Goal: Transaction & Acquisition: Purchase product/service

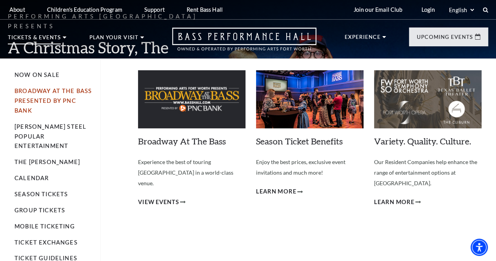
click at [42, 92] on link "Broadway At The Bass presented by PNC Bank" at bounding box center [53, 100] width 77 height 26
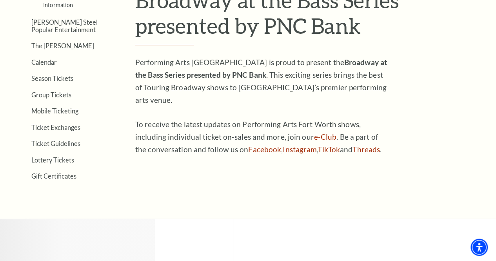
scroll to position [259, 0]
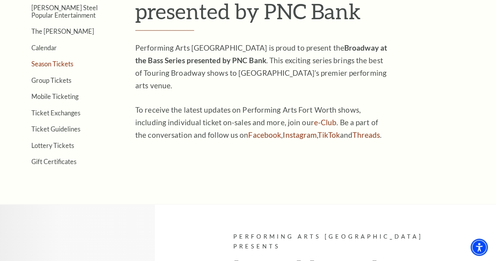
click at [41, 62] on link "Season Tickets" at bounding box center [52, 63] width 42 height 7
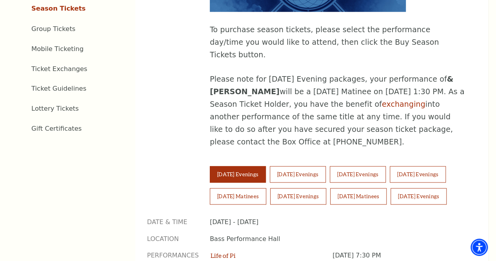
scroll to position [434, 0]
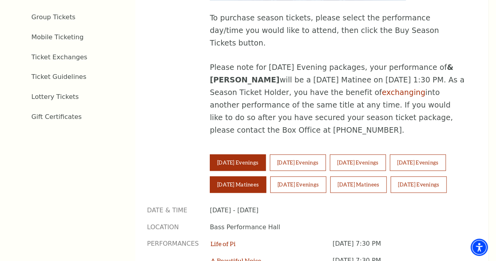
click at [266, 176] on button "Saturday Matinees" at bounding box center [238, 184] width 56 height 16
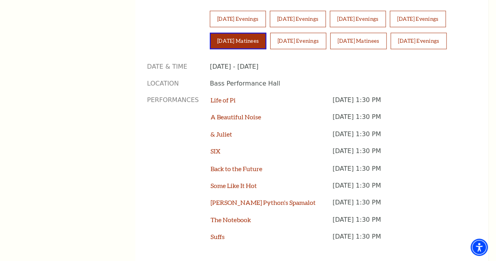
scroll to position [605, 0]
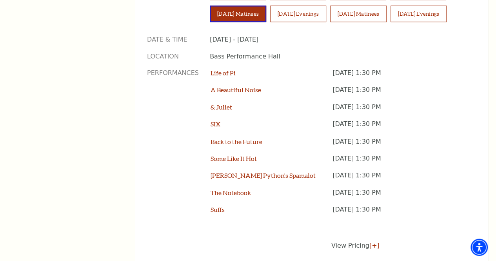
click at [210, 5] on button "Saturday Matinees" at bounding box center [238, 13] width 56 height 16
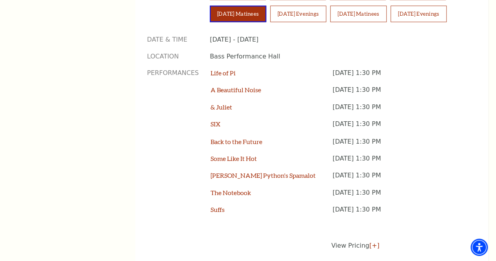
click at [210, 5] on button "Saturday Matinees" at bounding box center [238, 13] width 56 height 16
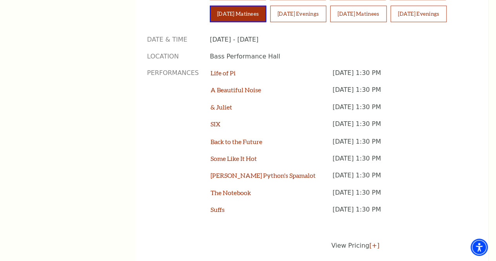
click at [210, 5] on button "Saturday Matinees" at bounding box center [238, 13] width 56 height 16
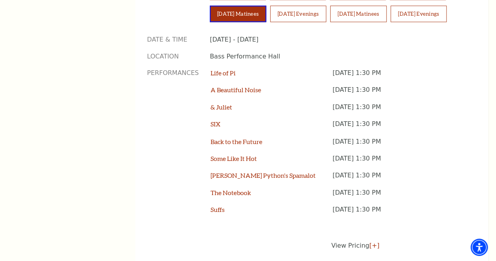
click at [210, 5] on button "Saturday Matinees" at bounding box center [238, 13] width 56 height 16
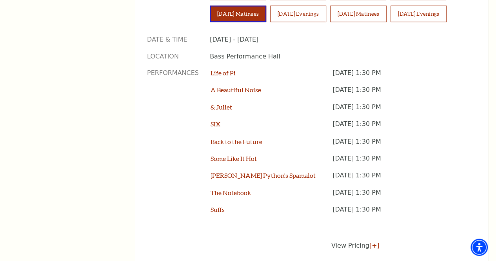
click at [210, 5] on button "Saturday Matinees" at bounding box center [238, 13] width 56 height 16
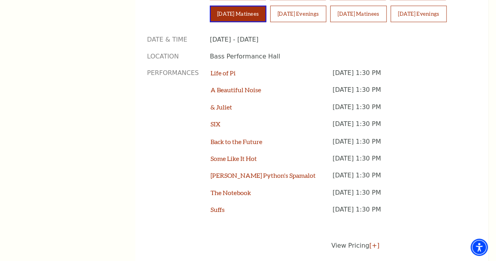
click at [210, 5] on button "Saturday Matinees" at bounding box center [238, 13] width 56 height 16
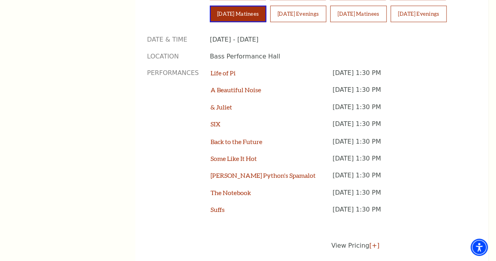
click at [210, 5] on button "Saturday Matinees" at bounding box center [238, 13] width 56 height 16
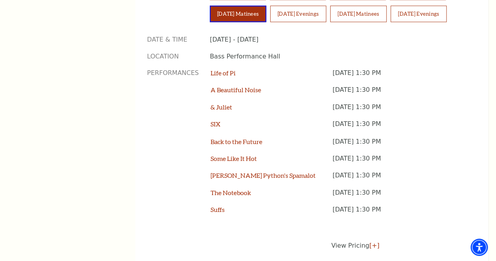
click at [210, 5] on button "Saturday Matinees" at bounding box center [238, 13] width 56 height 16
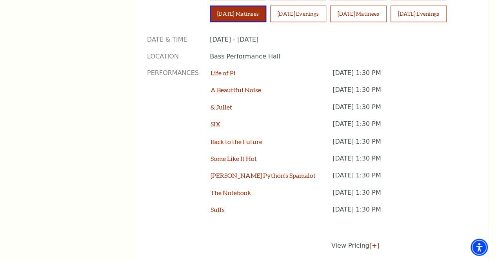
click at [210, 5] on button "Saturday Matinees" at bounding box center [238, 13] width 56 height 16
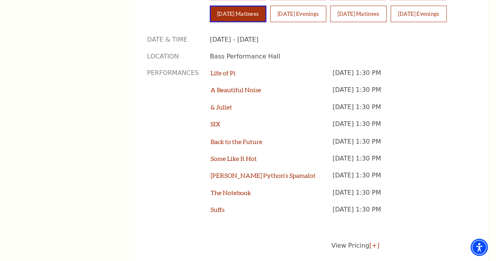
click at [210, 5] on button "Saturday Matinees" at bounding box center [238, 13] width 56 height 16
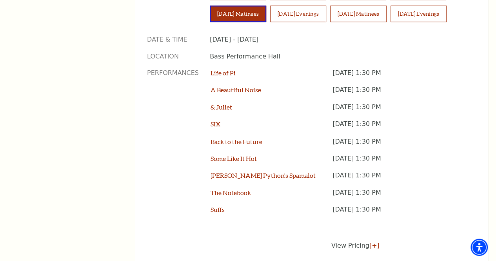
click at [210, 5] on button "Saturday Matinees" at bounding box center [238, 13] width 56 height 16
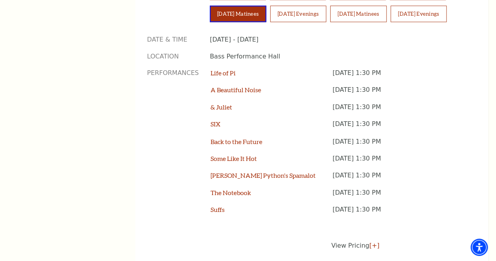
click at [210, 5] on button "Saturday Matinees" at bounding box center [238, 13] width 56 height 16
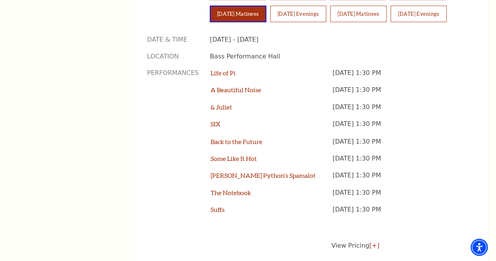
click at [210, 5] on button "Saturday Matinees" at bounding box center [238, 13] width 56 height 16
